Goal: Task Accomplishment & Management: Complete application form

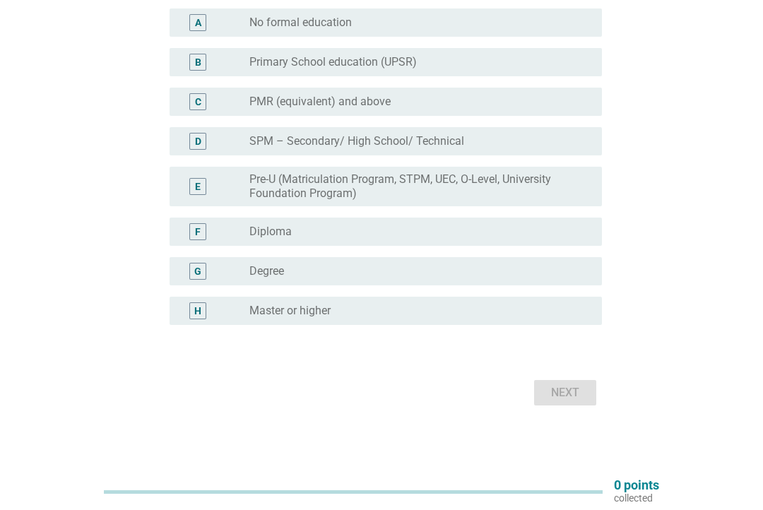
scroll to position [191, 0]
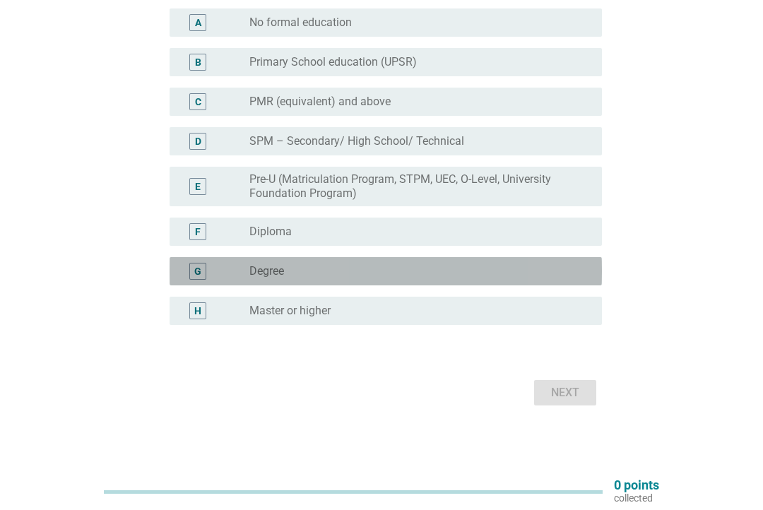
click at [544, 268] on div "radio_button_unchecked Degree" at bounding box center [414, 271] width 330 height 14
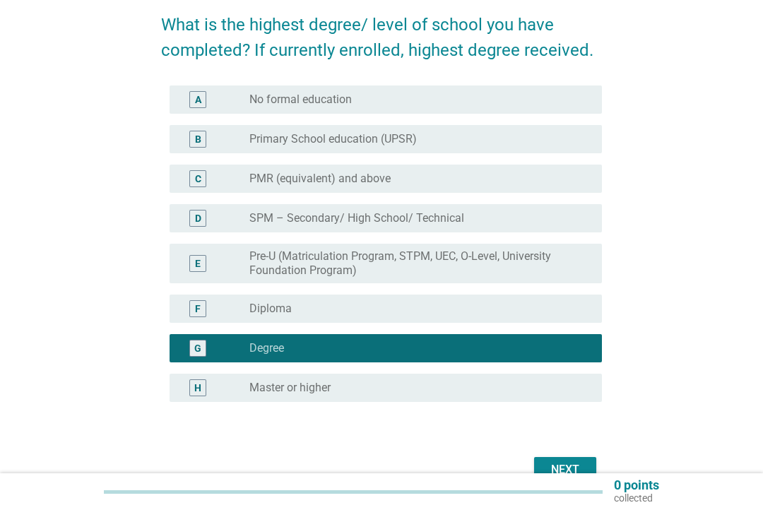
scroll to position [90, 0]
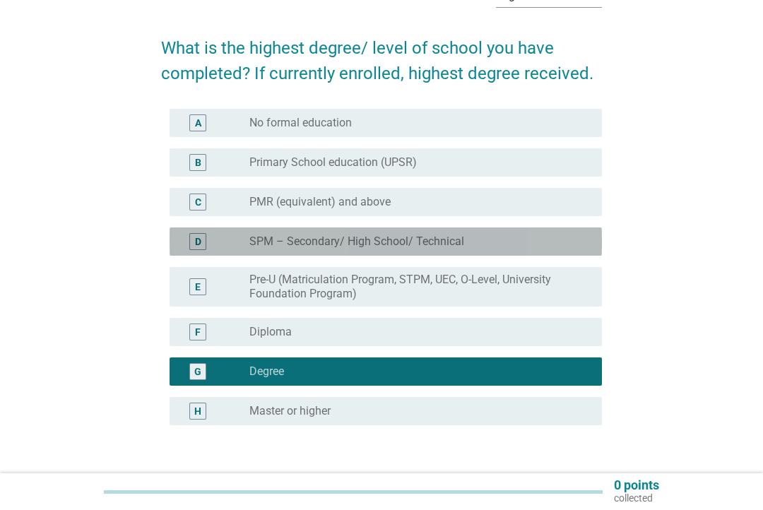
click at [540, 230] on div "D radio_button_unchecked SPM – Secondary/ High School/ Technical" at bounding box center [386, 242] width 432 height 28
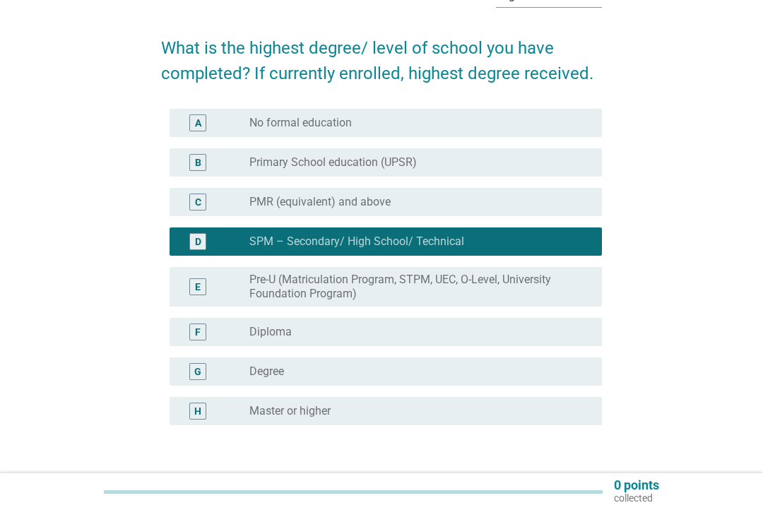
click at [454, 372] on div "radio_button_unchecked Degree" at bounding box center [414, 372] width 330 height 14
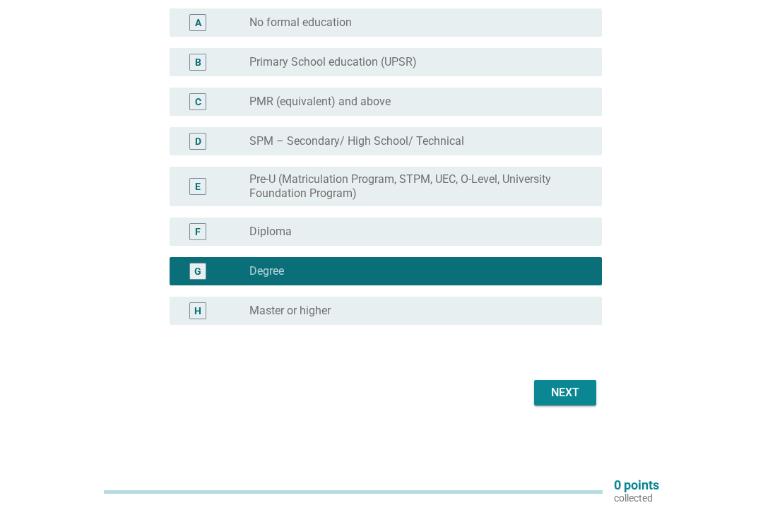
scroll to position [191, 0]
click at [579, 392] on div "Next" at bounding box center [565, 392] width 40 height 17
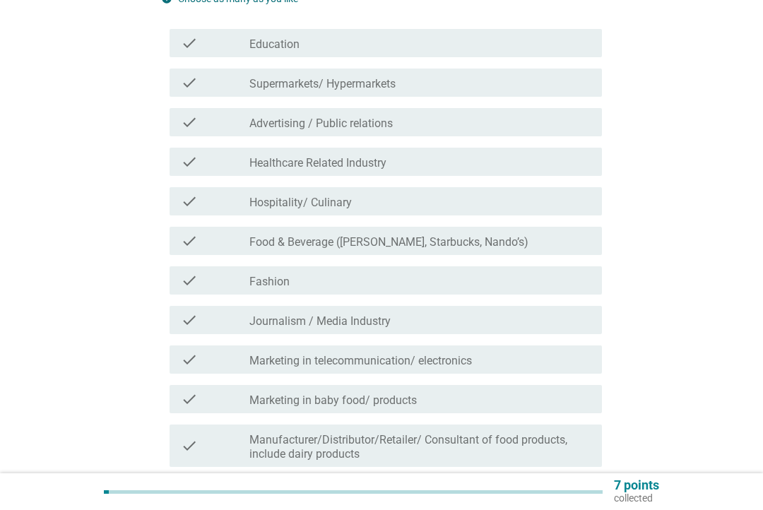
scroll to position [0, 0]
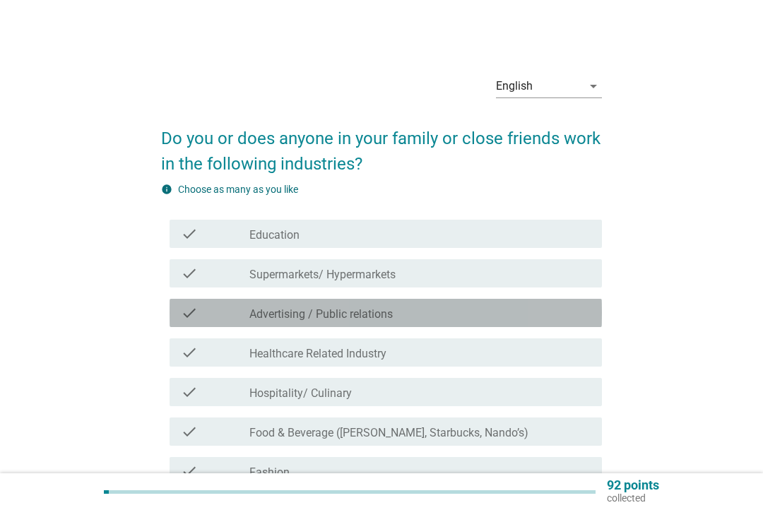
click at [493, 312] on div "check_box_outline_blank Advertising / Public relations" at bounding box center [419, 313] width 341 height 17
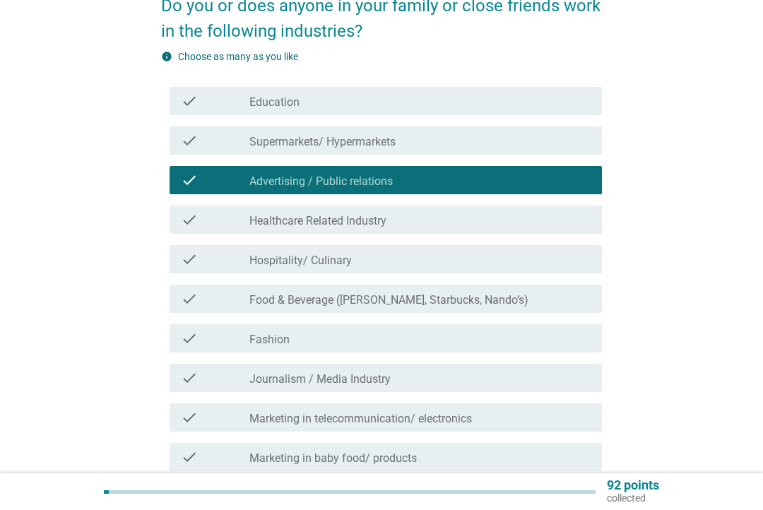
scroll to position [134, 0]
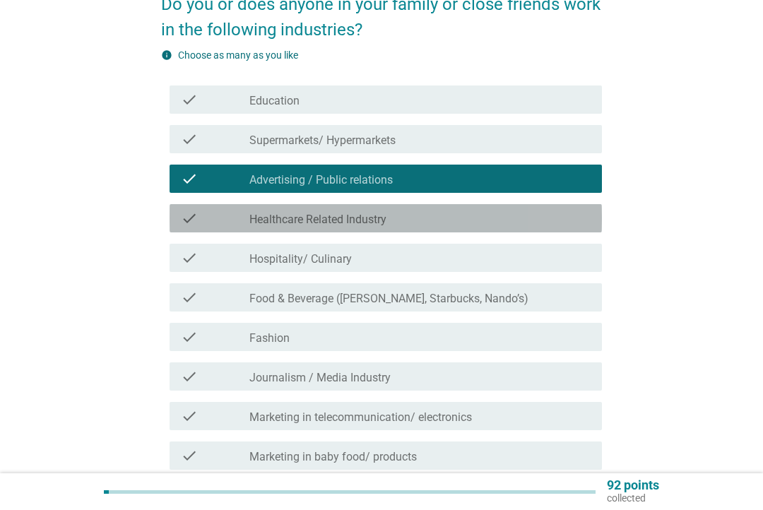
click at [566, 219] on div "check_box_outline_blank Healthcare Related Industry" at bounding box center [419, 218] width 341 height 17
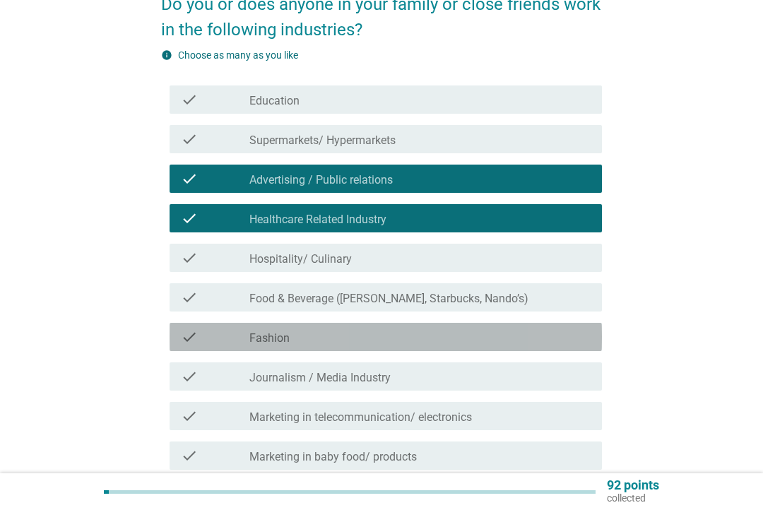
click at [472, 333] on div "check_box_outline_blank Fashion" at bounding box center [419, 337] width 341 height 17
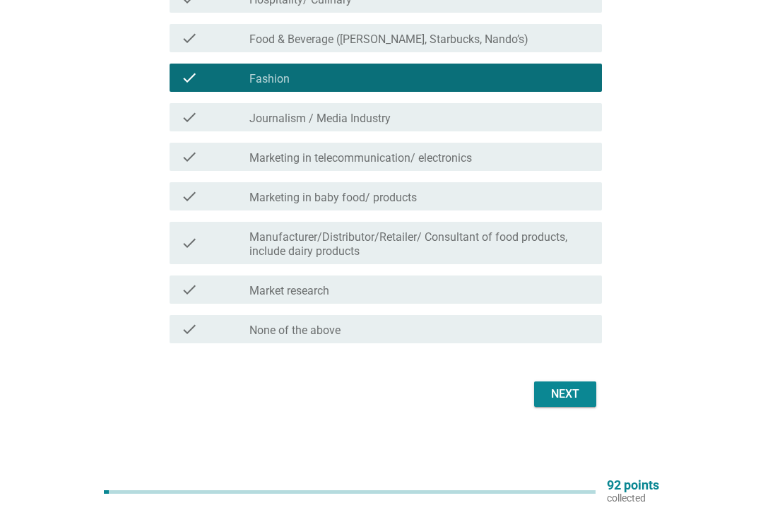
scroll to position [387, 0]
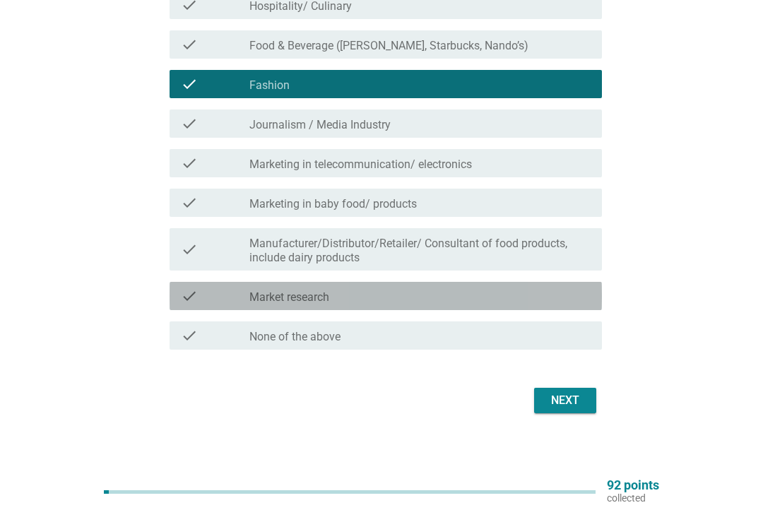
click at [522, 298] on div "check_box_outline_blank Market research" at bounding box center [419, 296] width 341 height 17
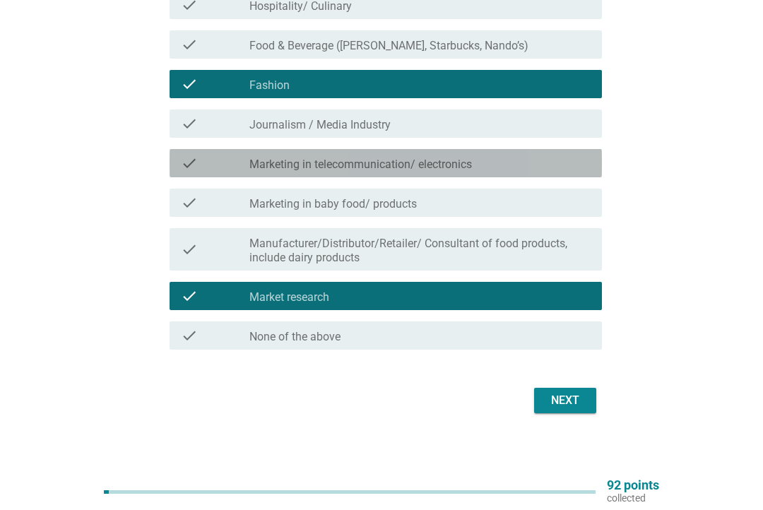
click at [575, 177] on div "check check_box_outline_blank Marketing in telecommunication/ electronics" at bounding box center [386, 163] width 432 height 28
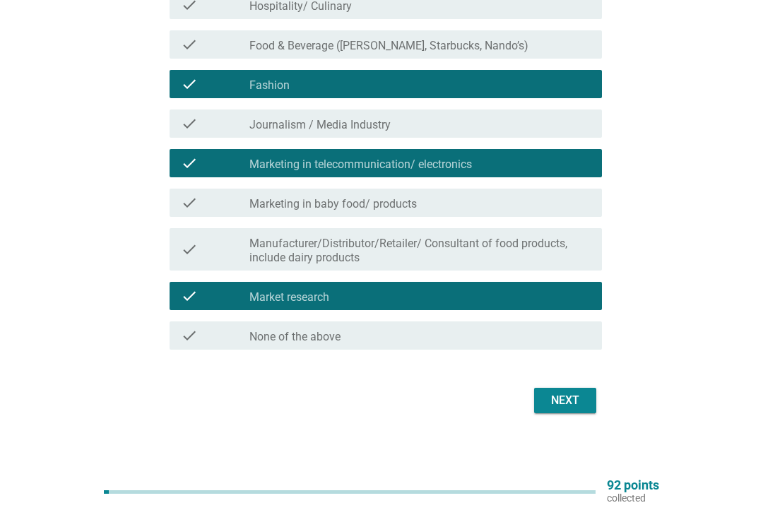
click at [573, 406] on div "Next" at bounding box center [565, 400] width 40 height 17
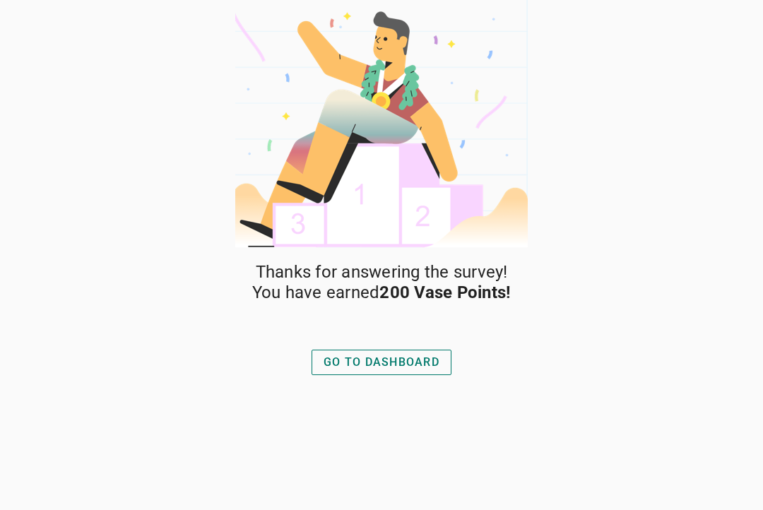
click at [430, 362] on div "GO TO DASHBOARD" at bounding box center [382, 362] width 116 height 17
